Goal: Information Seeking & Learning: Find specific fact

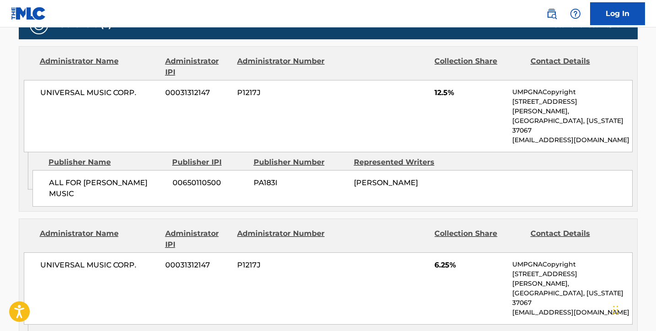
scroll to position [452, 0]
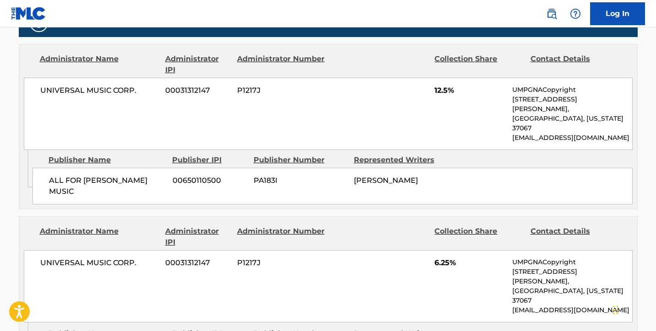
drag, startPoint x: 444, startPoint y: 158, endPoint x: 354, endPoint y: 161, distance: 89.8
click at [354, 175] on div "[PERSON_NAME]" at bounding box center [400, 180] width 93 height 11
copy span "[PERSON_NAME]"
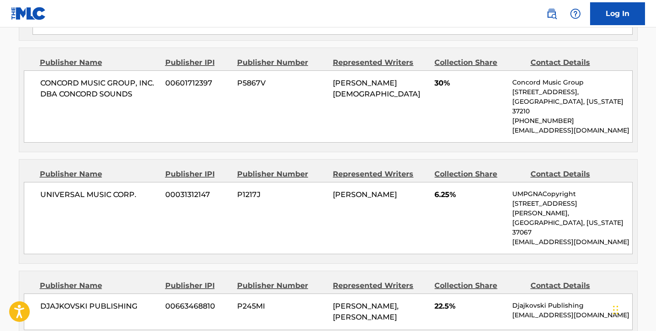
scroll to position [786, 0]
drag, startPoint x: 411, startPoint y: 237, endPoint x: 335, endPoint y: 239, distance: 76.5
click at [335, 301] on div "[PERSON_NAME], [PERSON_NAME]" at bounding box center [380, 312] width 95 height 22
copy span "[PERSON_NAME]"
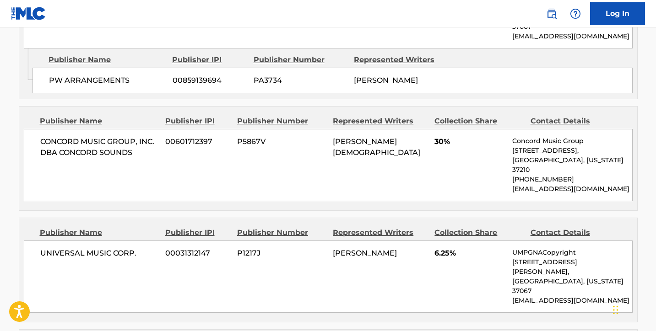
scroll to position [733, 0]
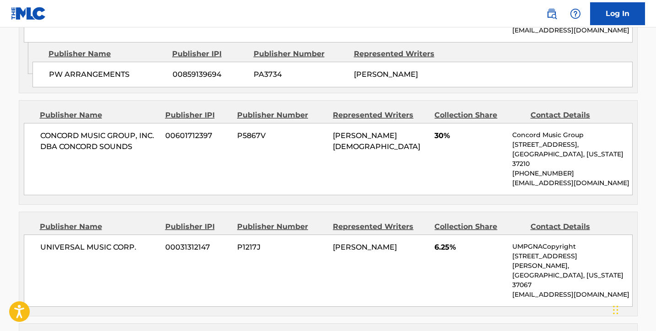
drag, startPoint x: 219, startPoint y: 280, endPoint x: 174, endPoint y: 280, distance: 44.9
copy span "663468810"
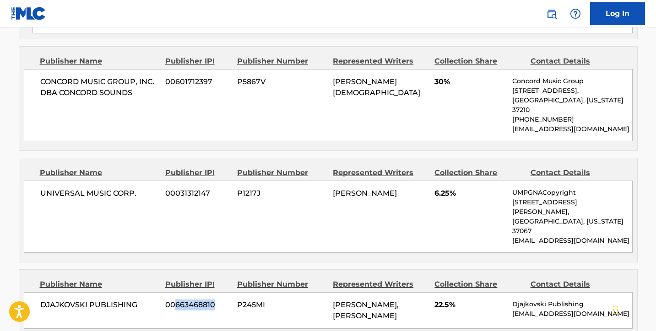
scroll to position [786, 0]
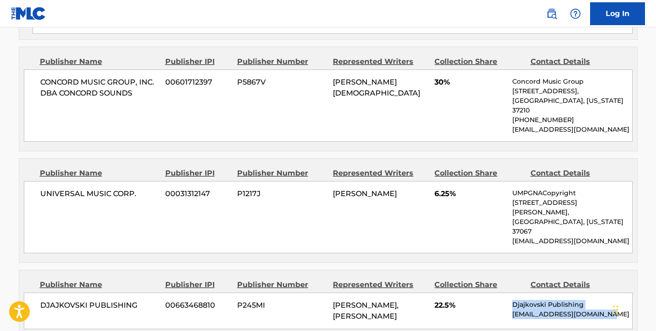
drag, startPoint x: 604, startPoint y: 234, endPoint x: 510, endPoint y: 229, distance: 94.9
click at [510, 293] on div "[PERSON_NAME] PUBLISHING 00663468810 P245MI [PERSON_NAME], [PERSON_NAME] 22.5% …" at bounding box center [328, 311] width 609 height 37
copy div "Djajkovski Publishing [EMAIL_ADDRESS][DOMAIN_NAME]"
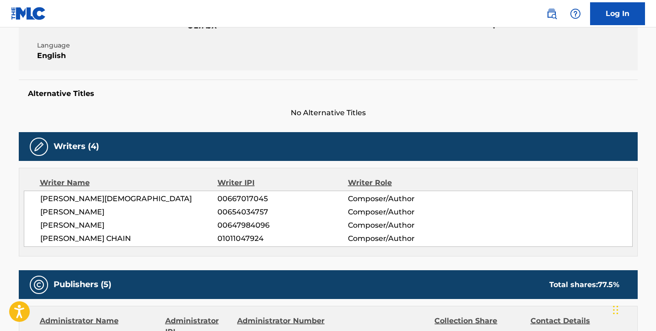
scroll to position [72, 0]
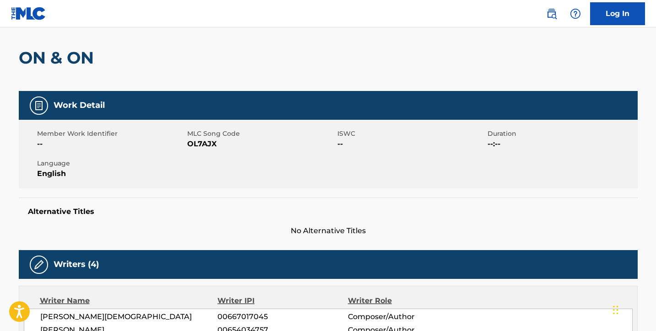
click at [210, 143] on span "OL7AJX" at bounding box center [261, 144] width 148 height 11
copy span "OL7AJX"
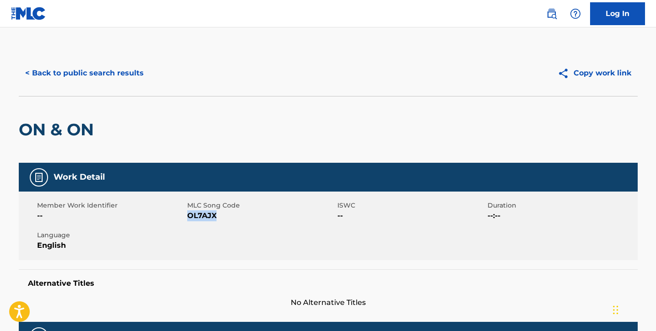
scroll to position [0, 0]
click at [86, 74] on button "< Back to public search results" at bounding box center [84, 73] width 131 height 23
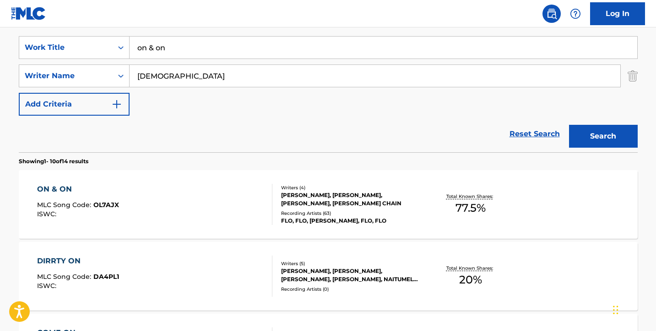
scroll to position [114, 0]
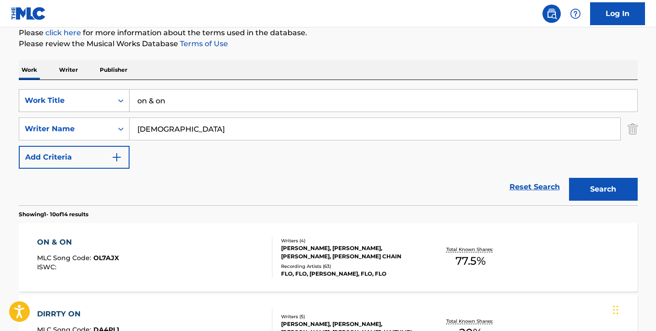
drag, startPoint x: 179, startPoint y: 104, endPoint x: 92, endPoint y: 91, distance: 88.0
click at [92, 91] on div "SearchWithCriteria6a26a012-0944-489c-92e8-bc13dec799c9 Work Title on & on" at bounding box center [328, 100] width 619 height 23
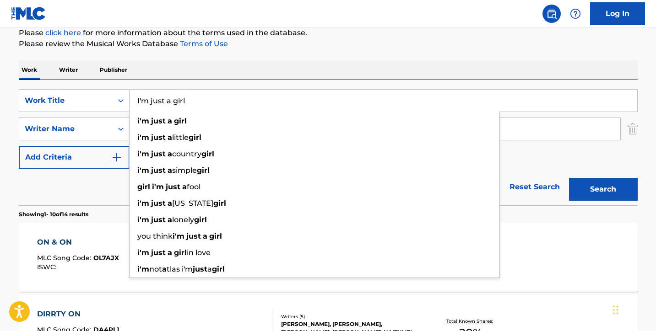
type input "I'm just a girl"
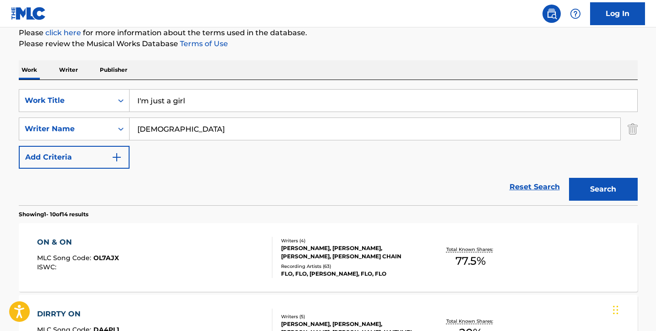
drag, startPoint x: 133, startPoint y: 133, endPoint x: 116, endPoint y: 131, distance: 17.0
click at [116, 131] on div "SearchWithCriteria4e7f9dd1-8d38-4111-8c3c-5950fc247fdd Writer Name [PERSON_NAME]" at bounding box center [328, 129] width 619 height 23
type input "keen"
click at [603, 190] on button "Search" at bounding box center [603, 189] width 69 height 23
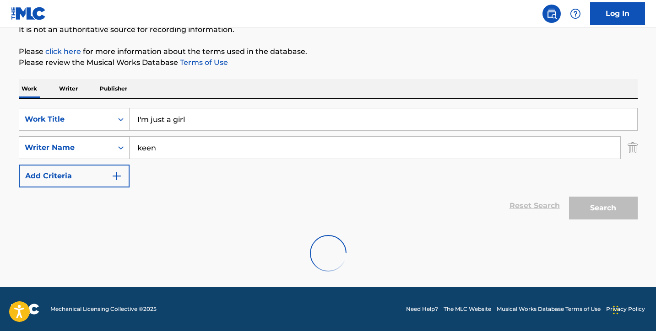
scroll to position [96, 0]
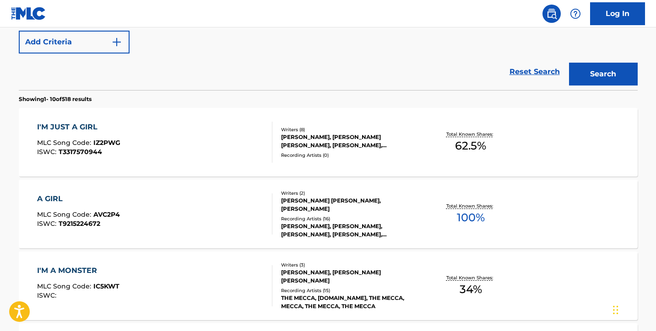
scroll to position [254, 0]
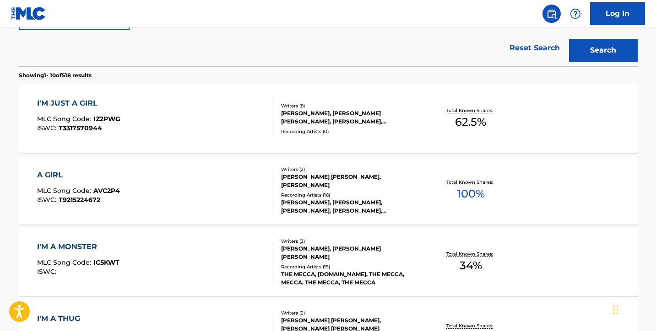
click at [179, 111] on div "I'M JUST A GIRL MLC Song Code : IZ2PWG ISWC : T3317570944" at bounding box center [154, 118] width 235 height 41
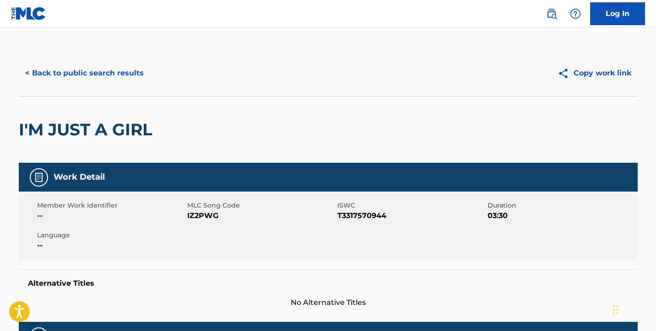
click at [201, 215] on span "IZ2PWG" at bounding box center [261, 216] width 148 height 11
copy span "IZ2PWG"
